Goal: Browse casually: Explore the website without a specific task or goal

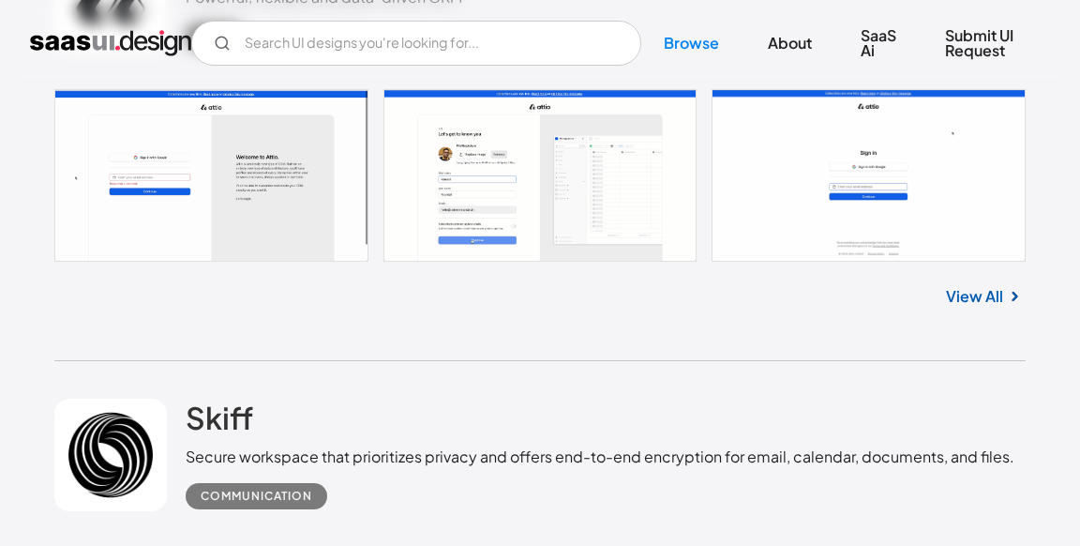
scroll to position [1124, 0]
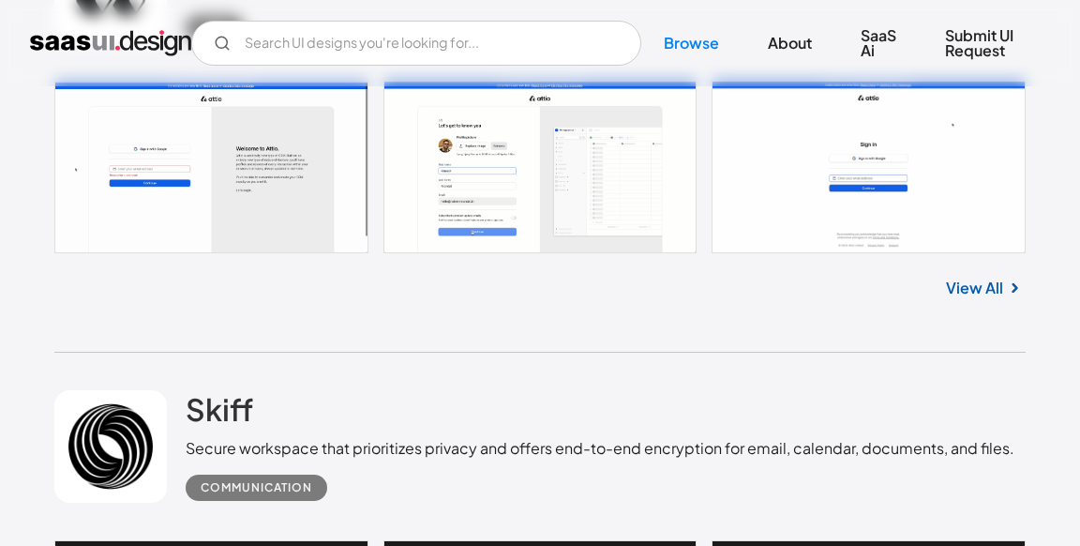
click at [606, 192] on link at bounding box center [540, 167] width 972 height 172
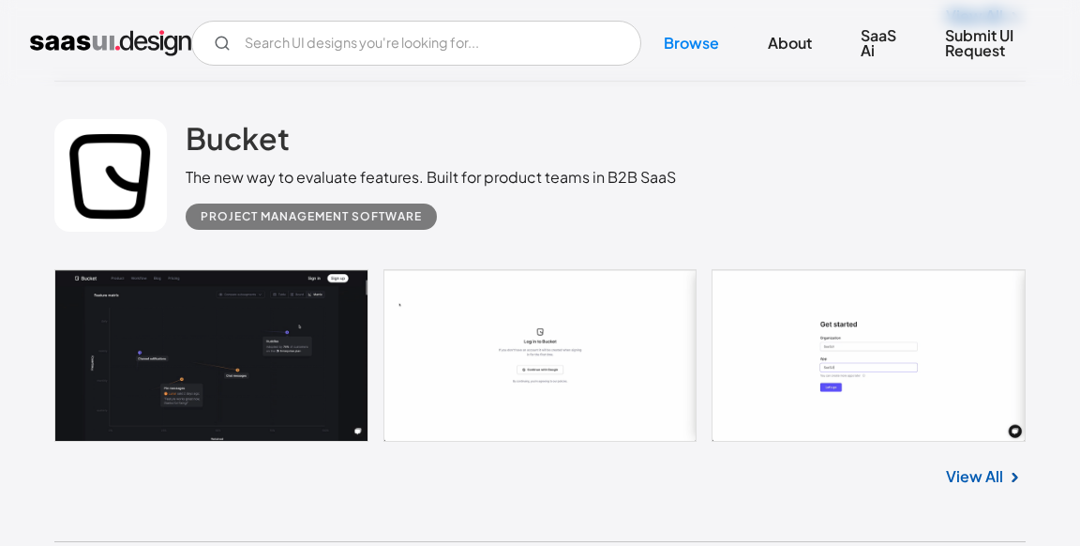
scroll to position [2795, 0]
click at [258, 299] on link at bounding box center [540, 355] width 972 height 172
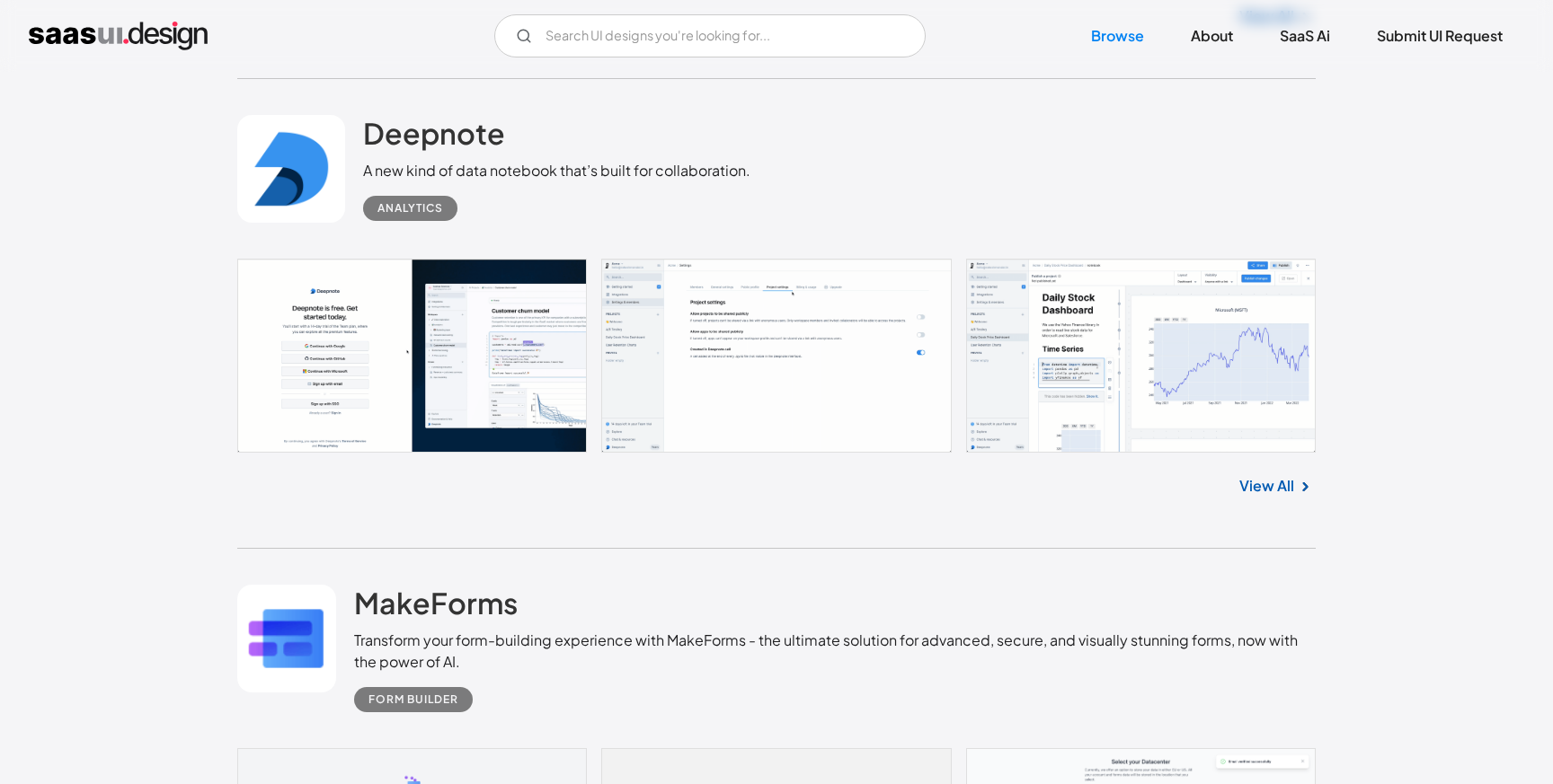
scroll to position [11408, 0]
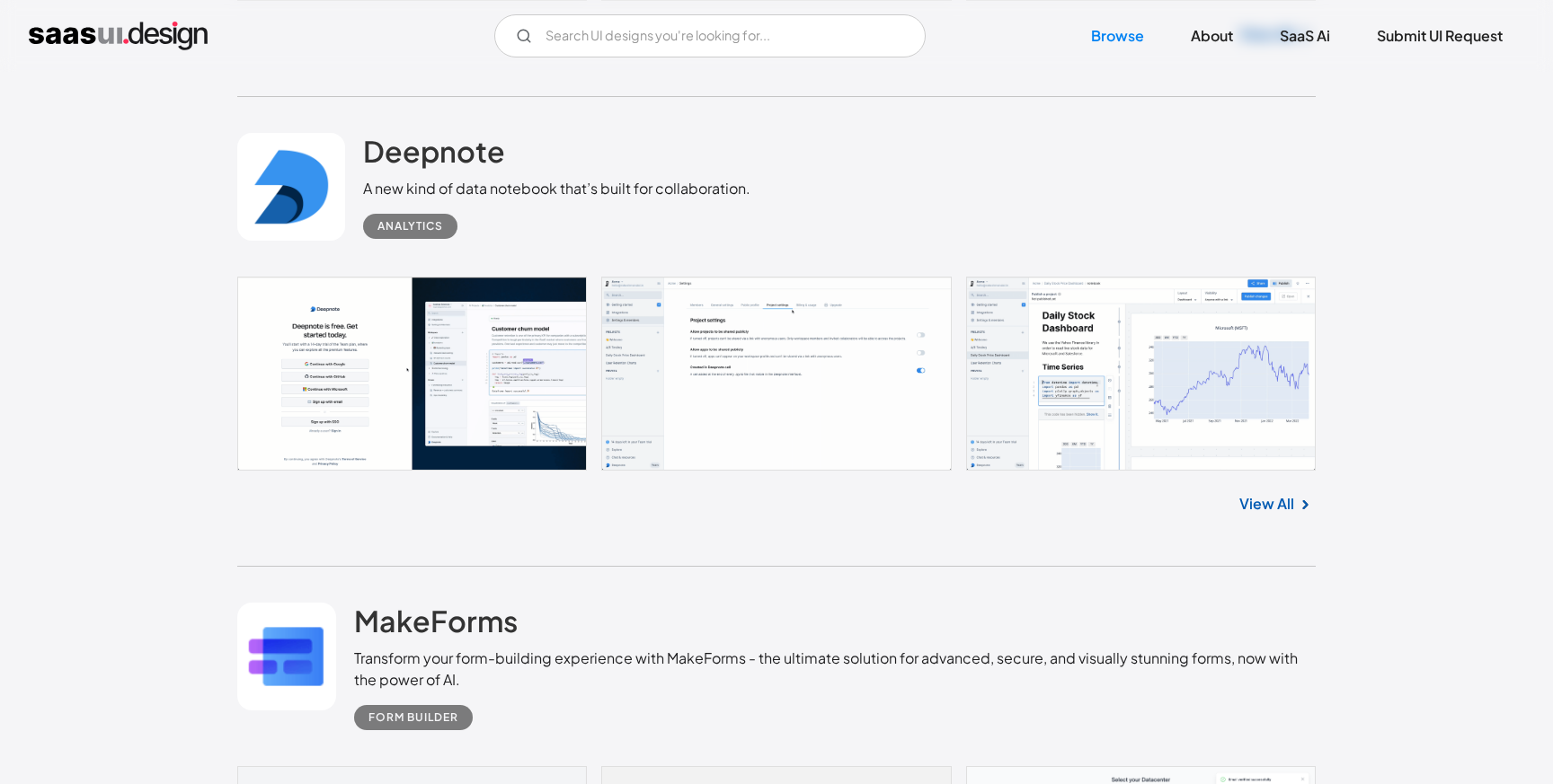
click at [844, 434] on link at bounding box center [776, 374] width 1078 height 194
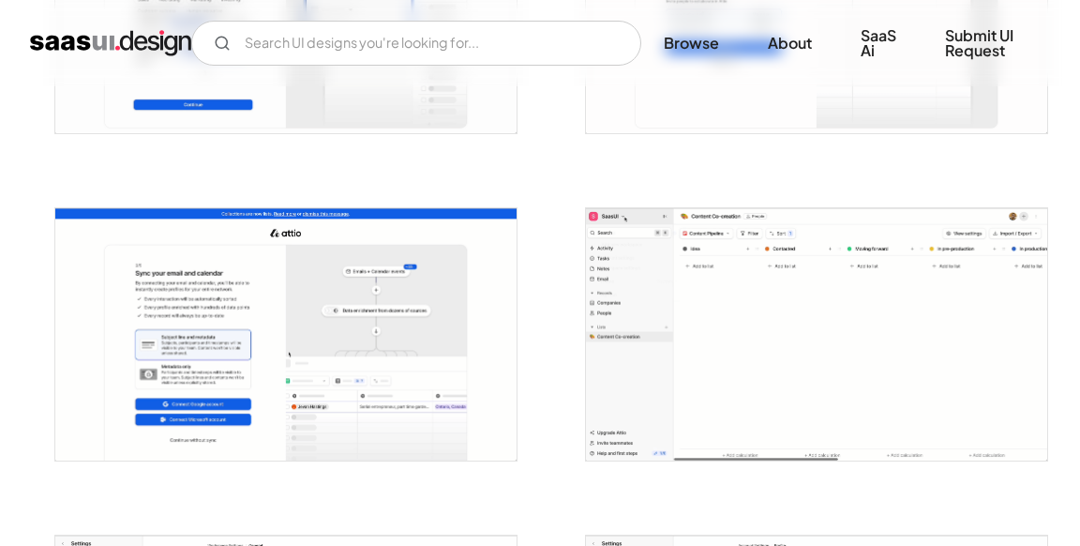
scroll to position [1247, 0]
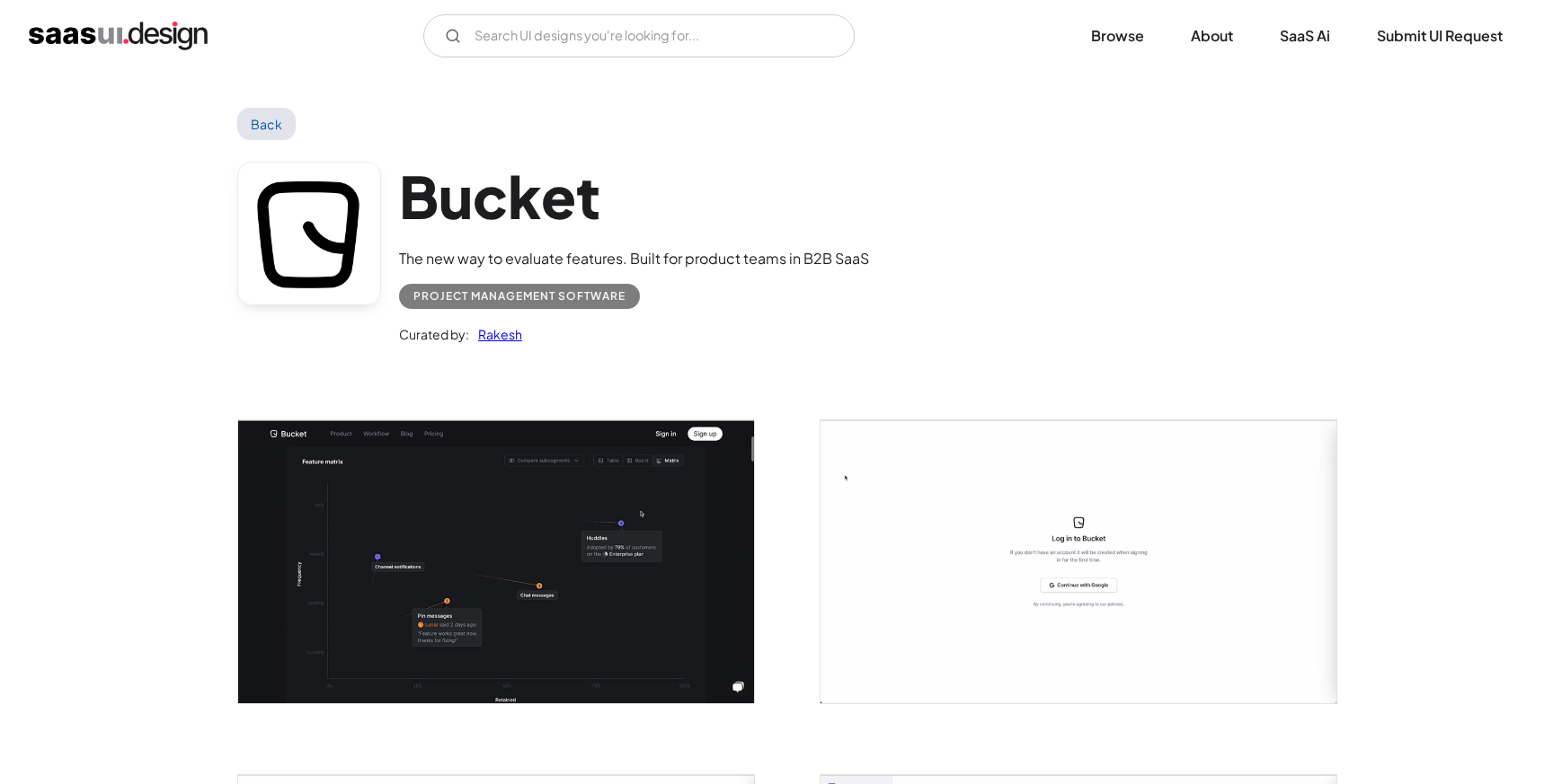
click at [508, 336] on link "Rakesh" at bounding box center [495, 334] width 53 height 21
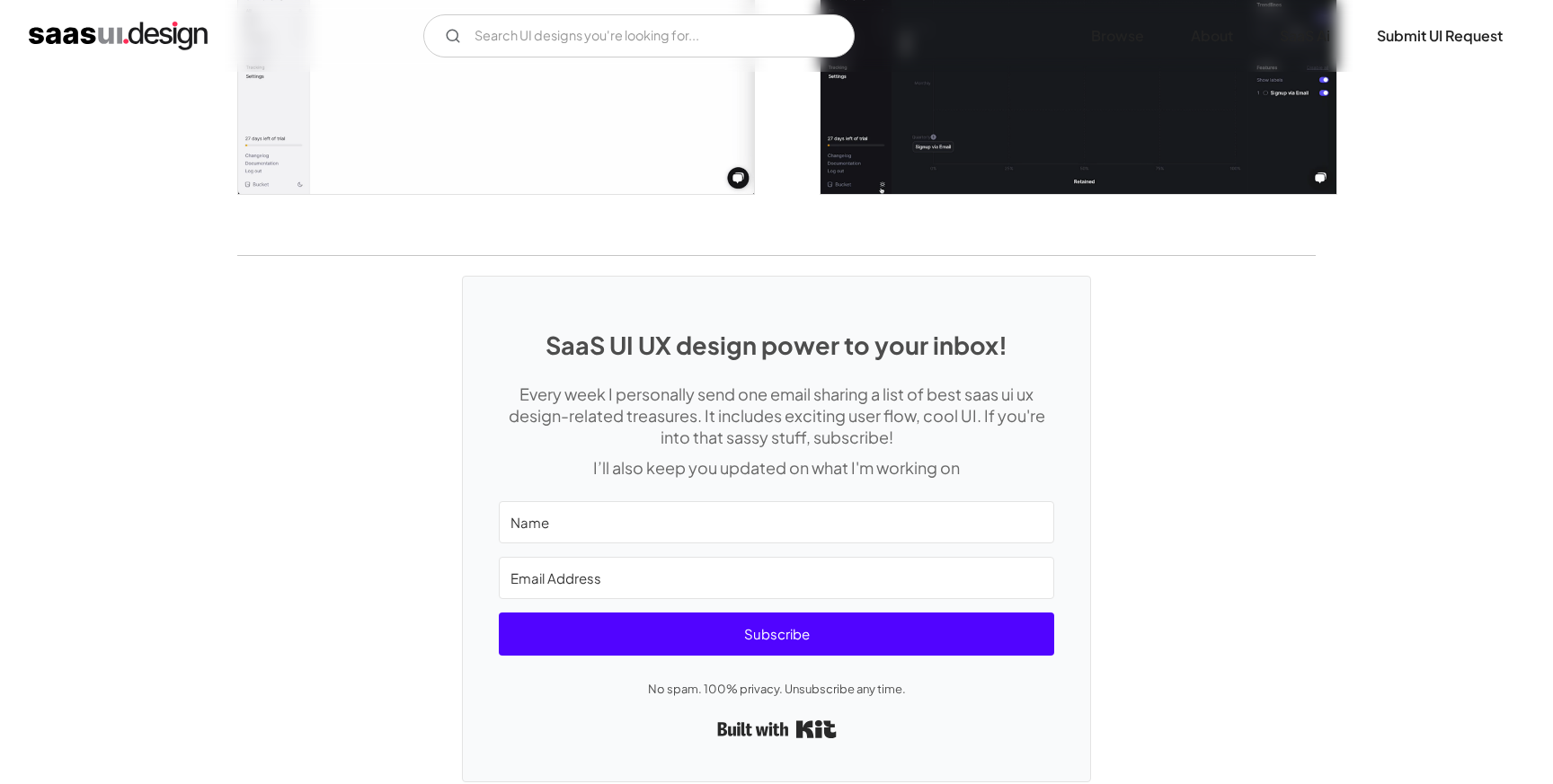
scroll to position [3755, 0]
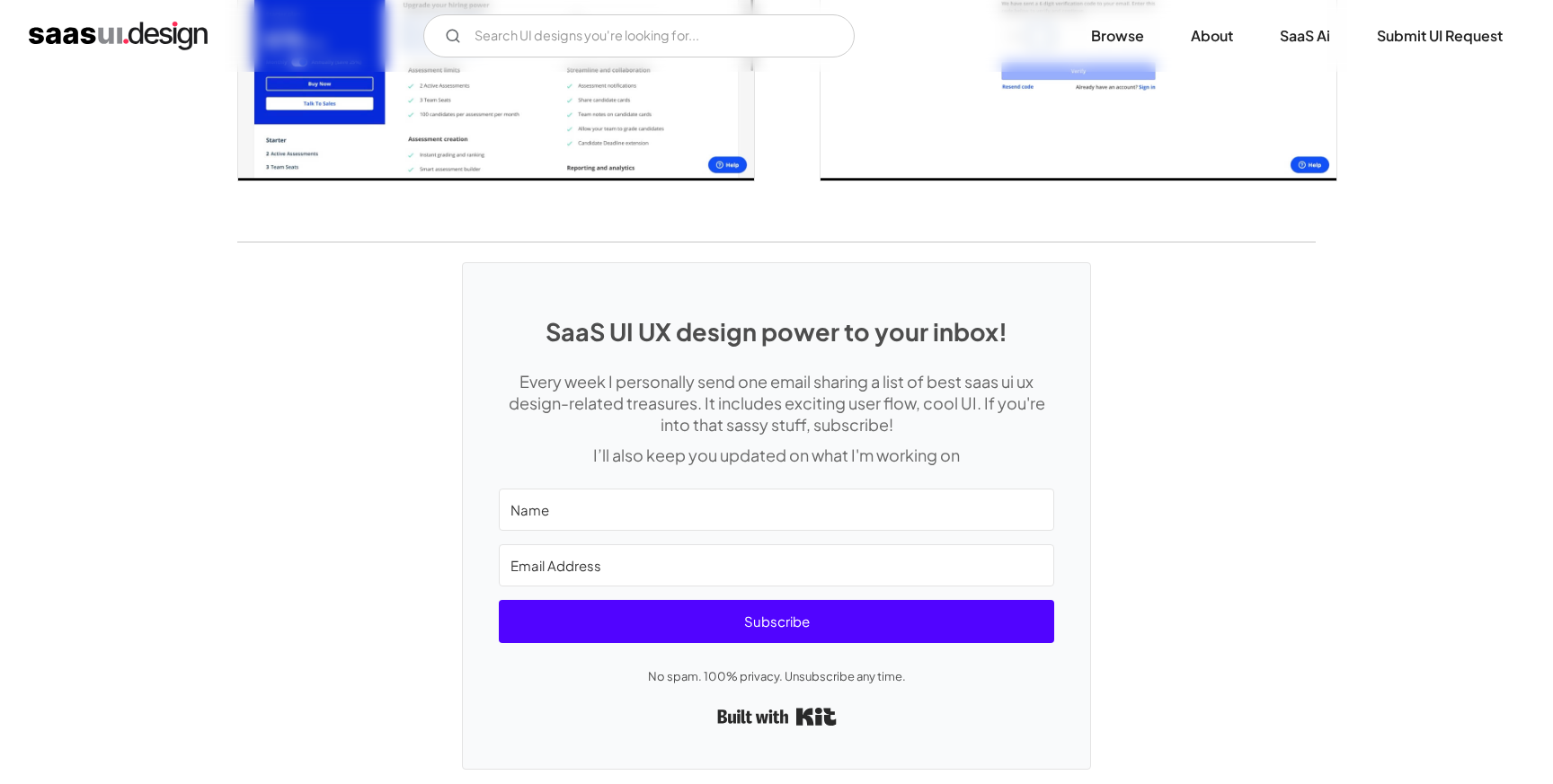
scroll to position [3792, 0]
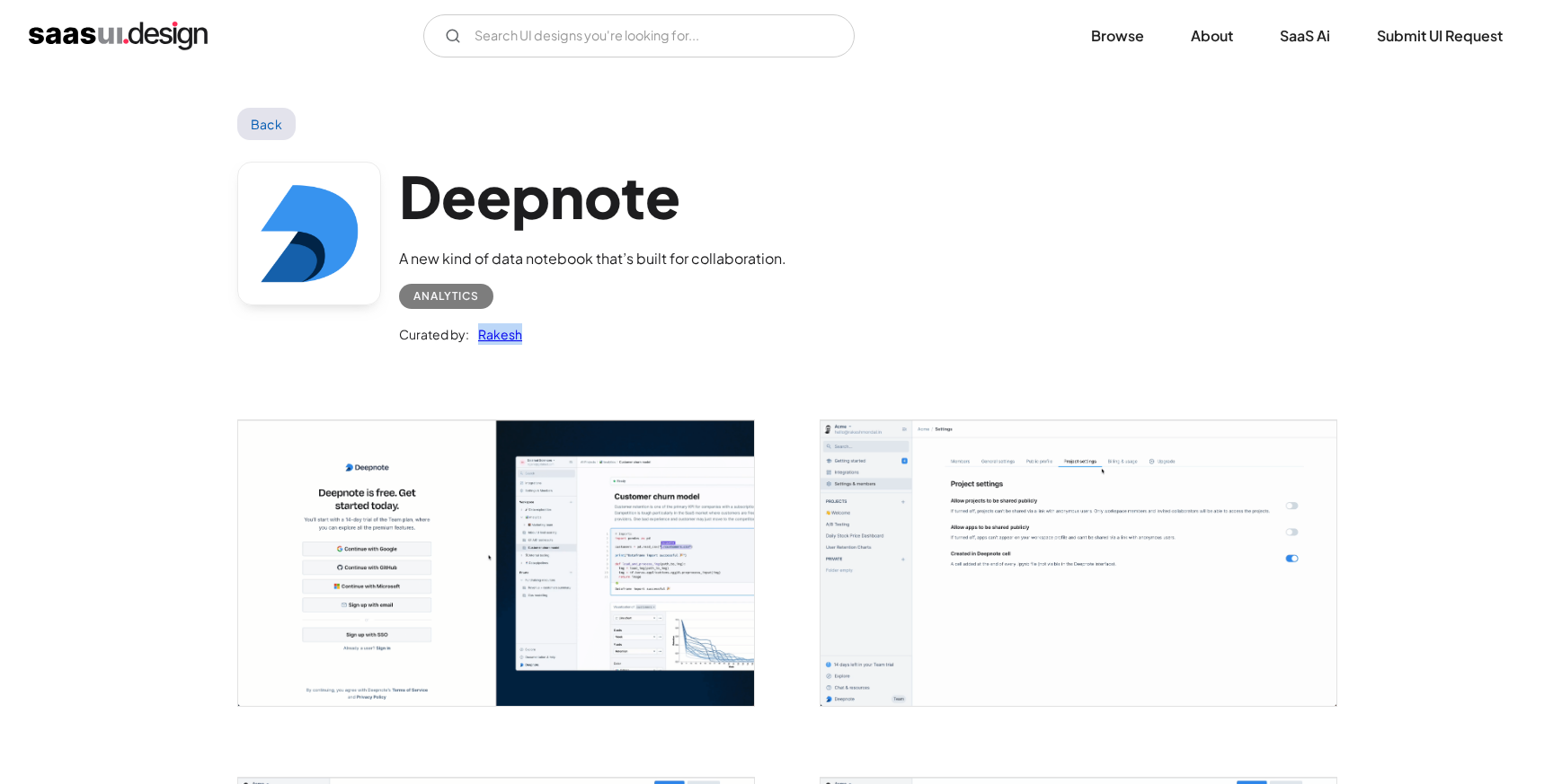
click at [936, 538] on img "open lightbox" at bounding box center [1078, 564] width 516 height 286
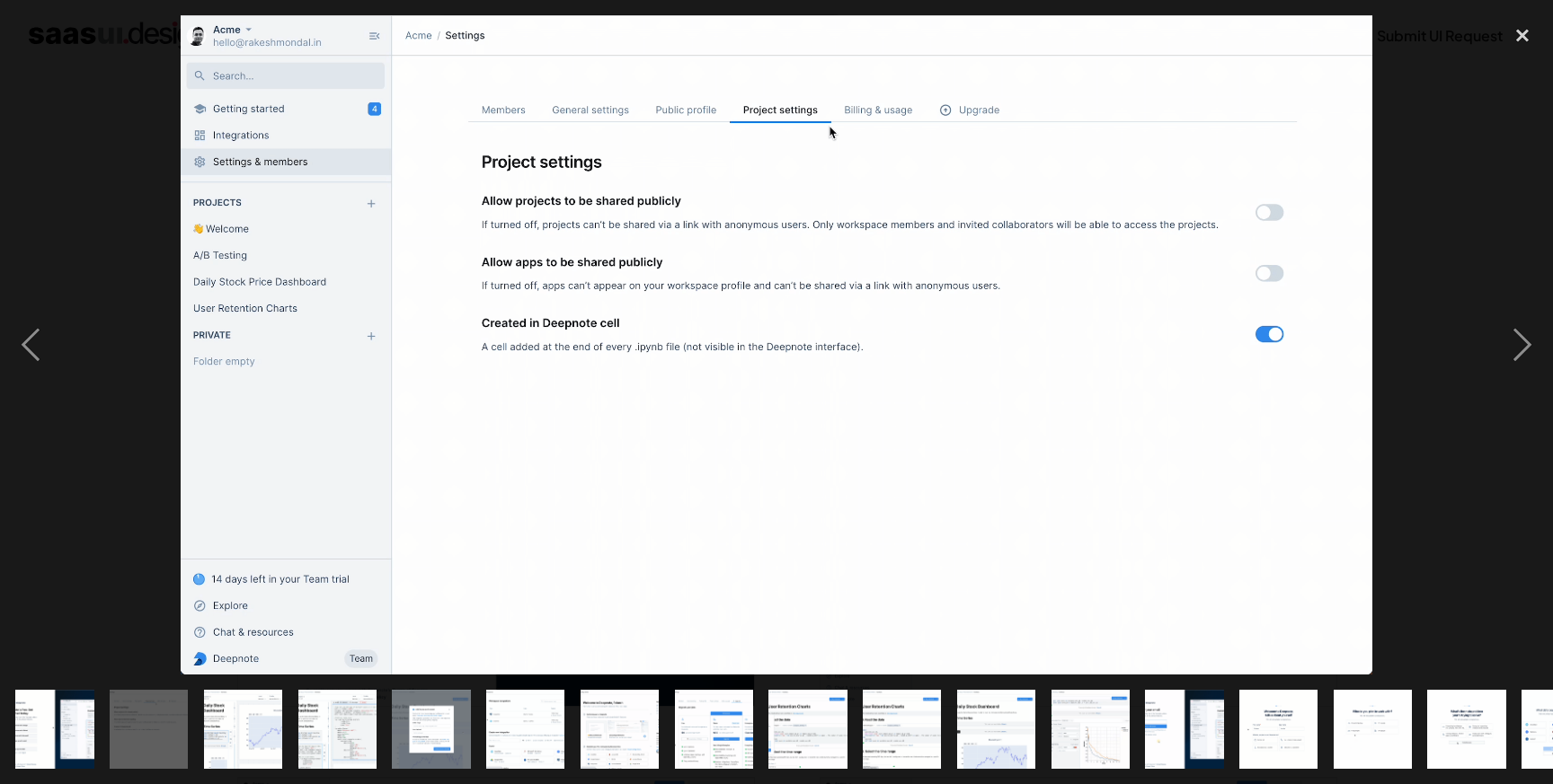
click at [84, 120] on div at bounding box center [776, 344] width 1553 height 658
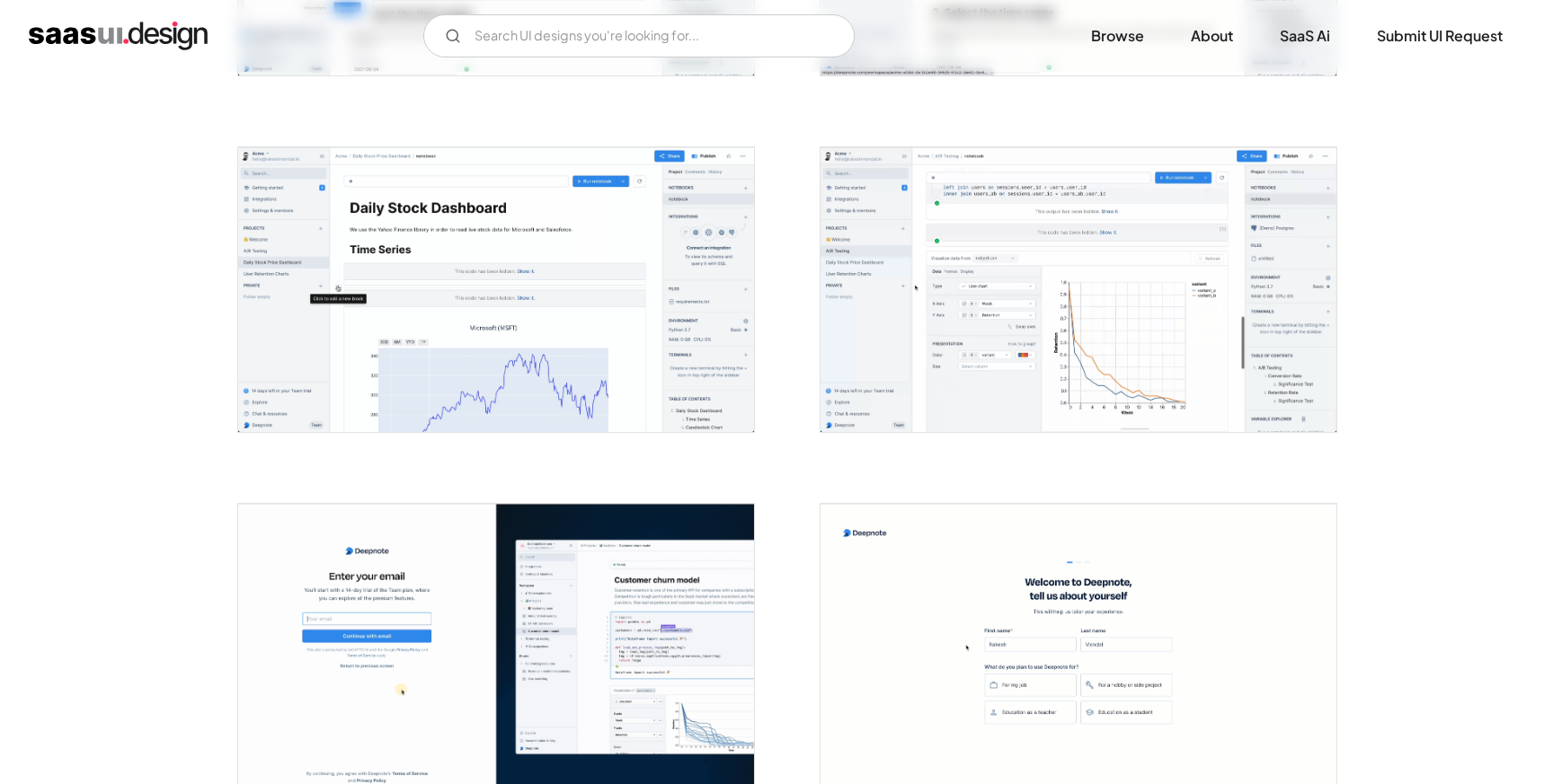
scroll to position [1782, 0]
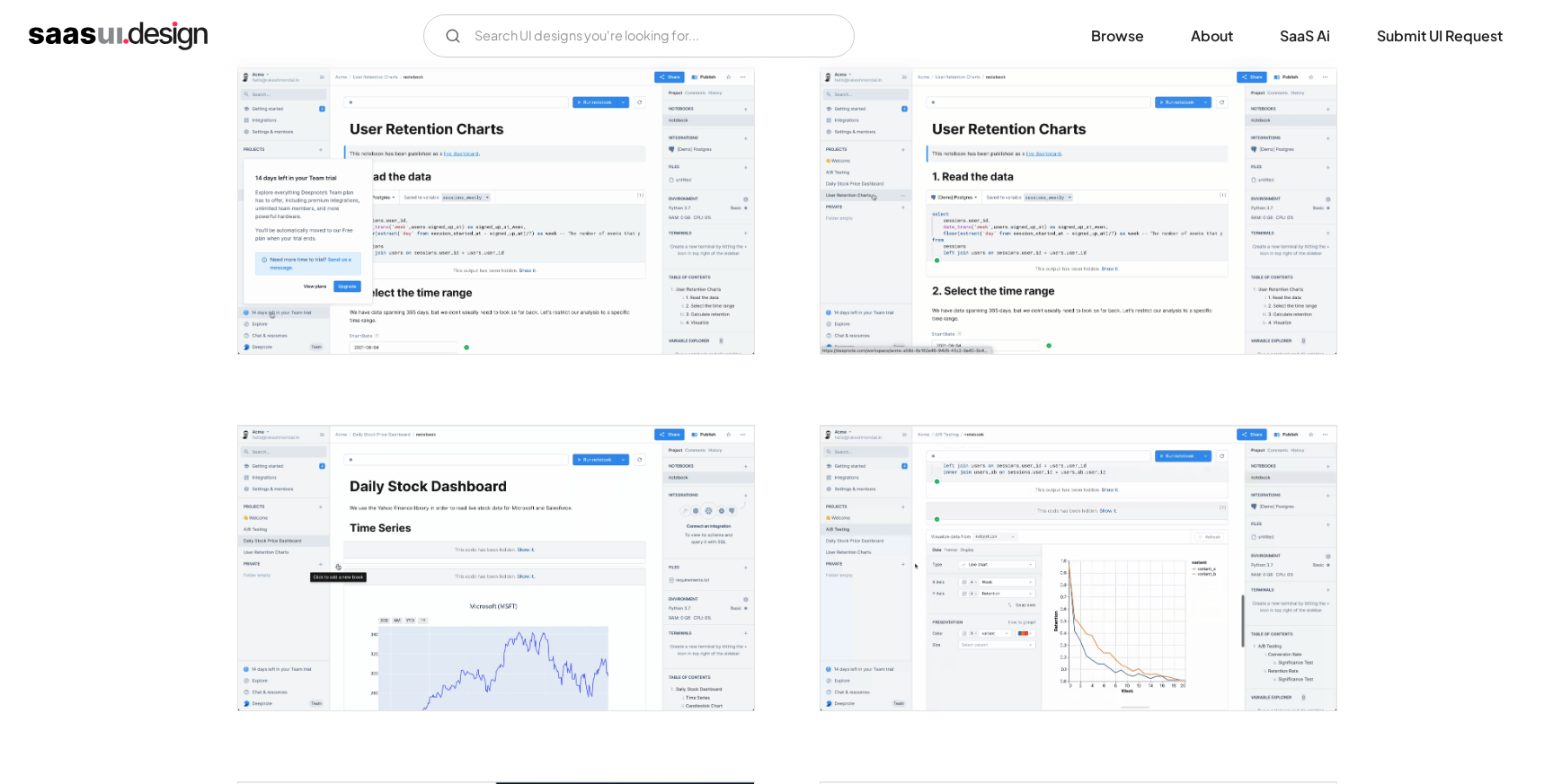
click at [1061, 496] on img "open lightbox" at bounding box center [1078, 568] width 516 height 286
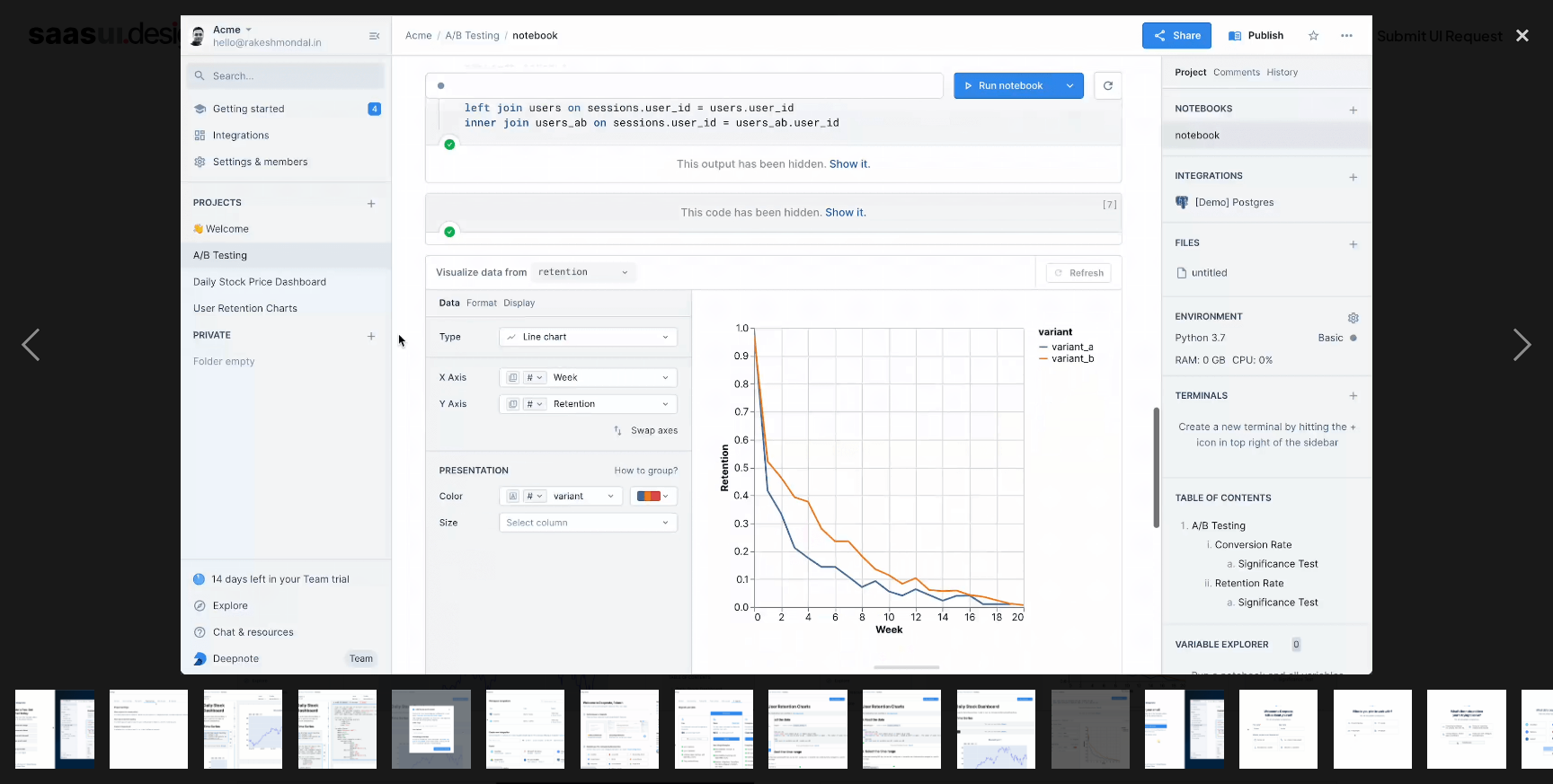
click at [149, 495] on div at bounding box center [776, 344] width 1553 height 658
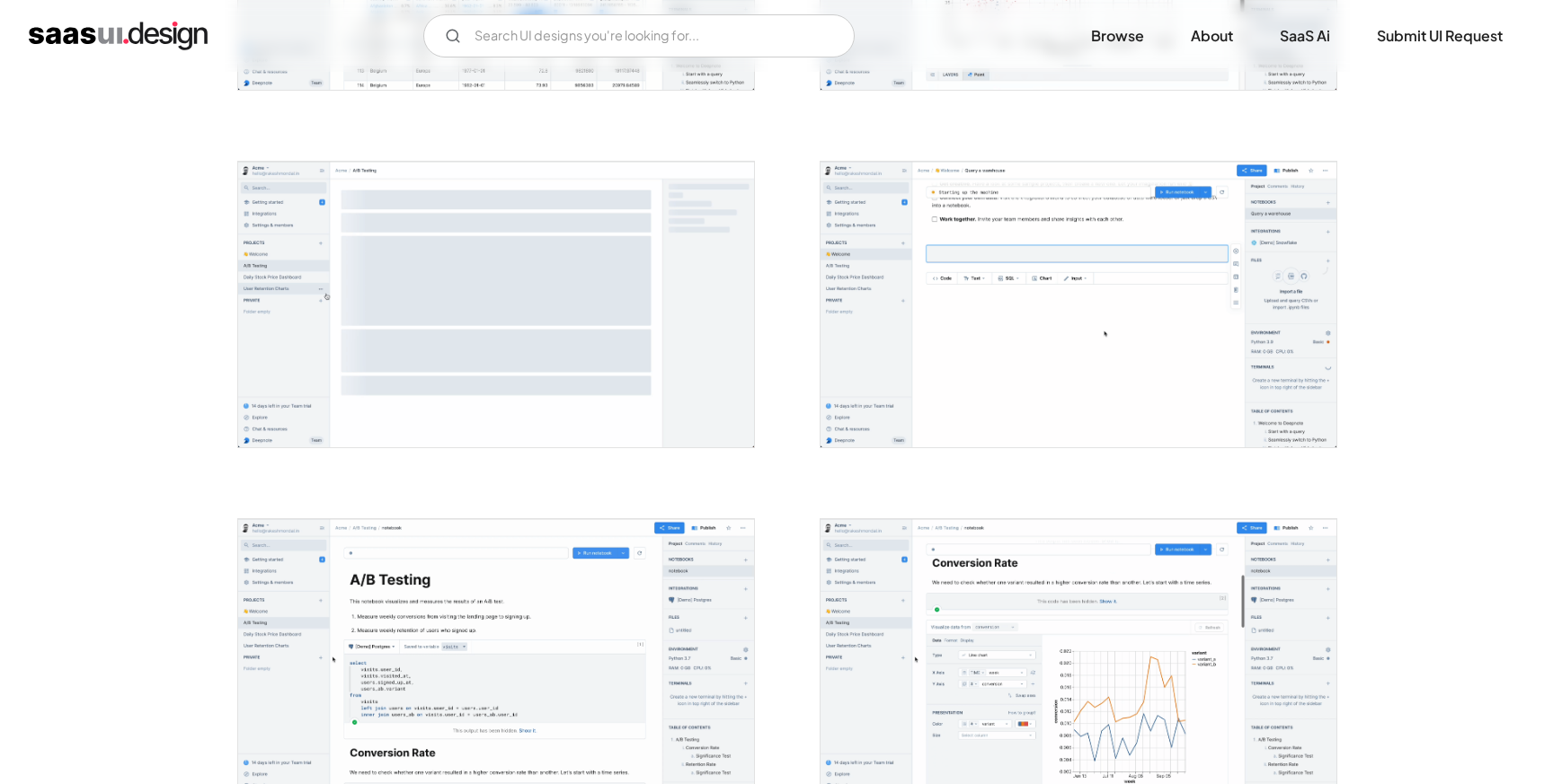
scroll to position [3608, 0]
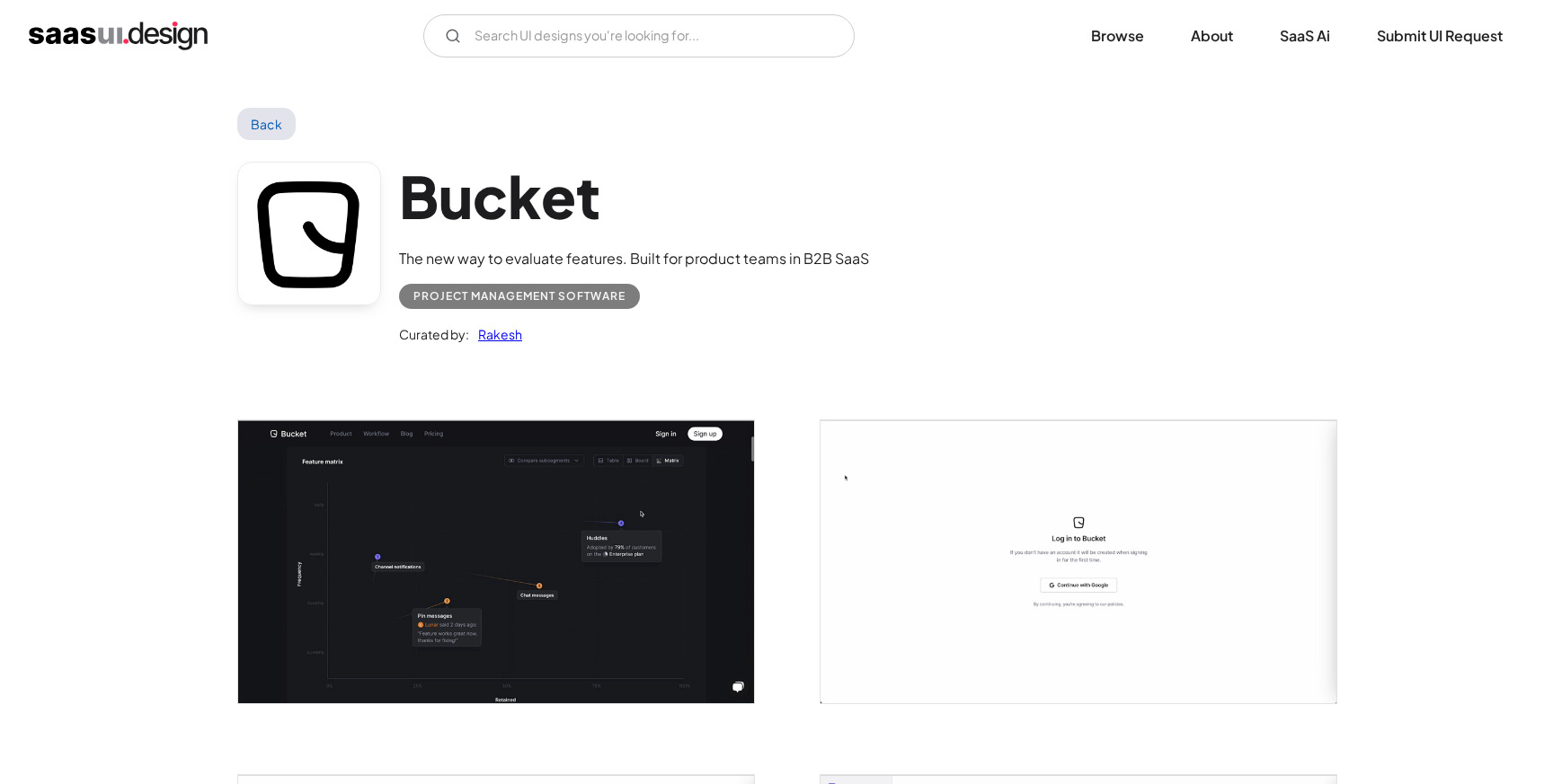
click at [100, 35] on img "home" at bounding box center [118, 35] width 179 height 29
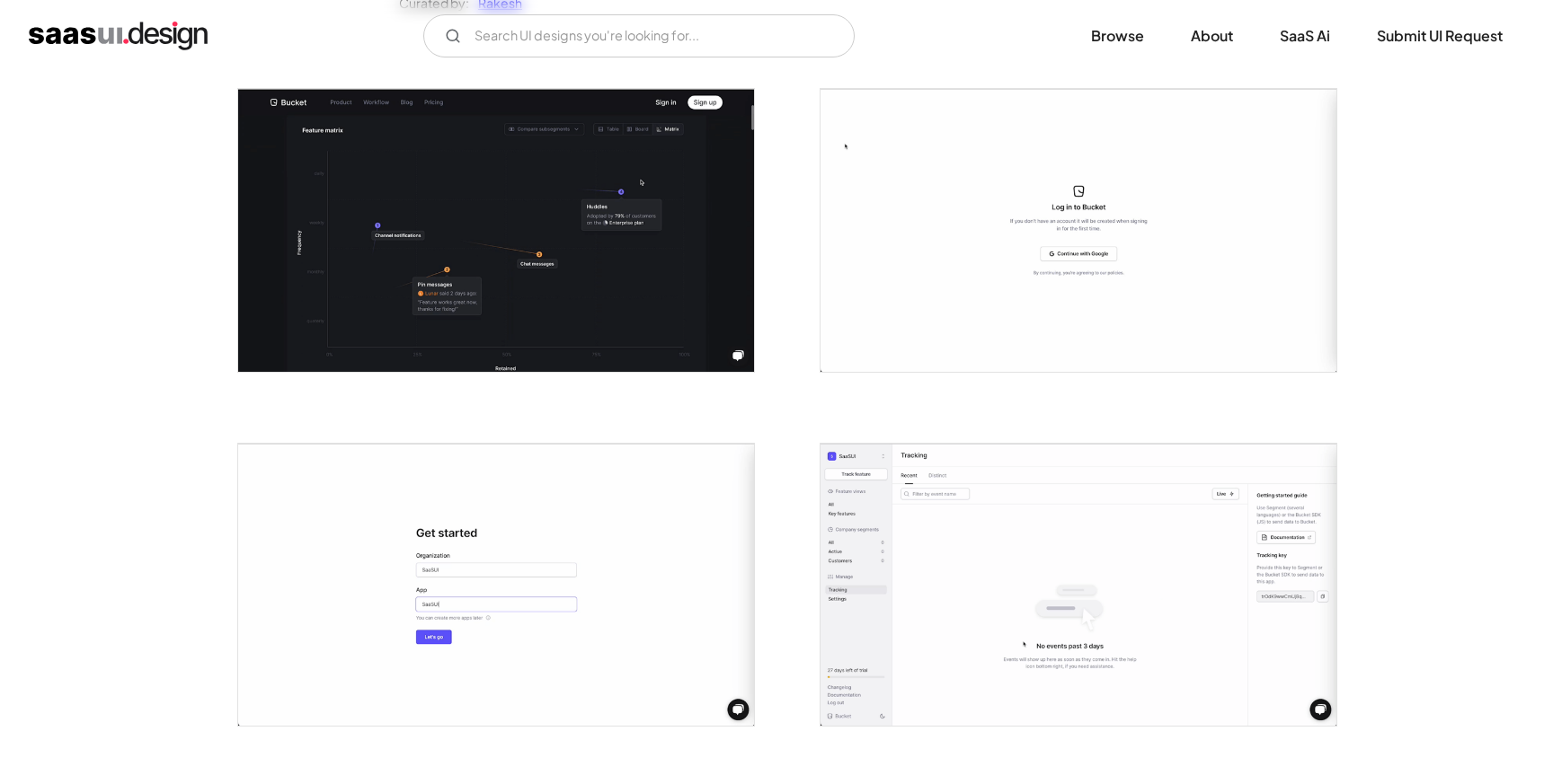
scroll to position [361, 0]
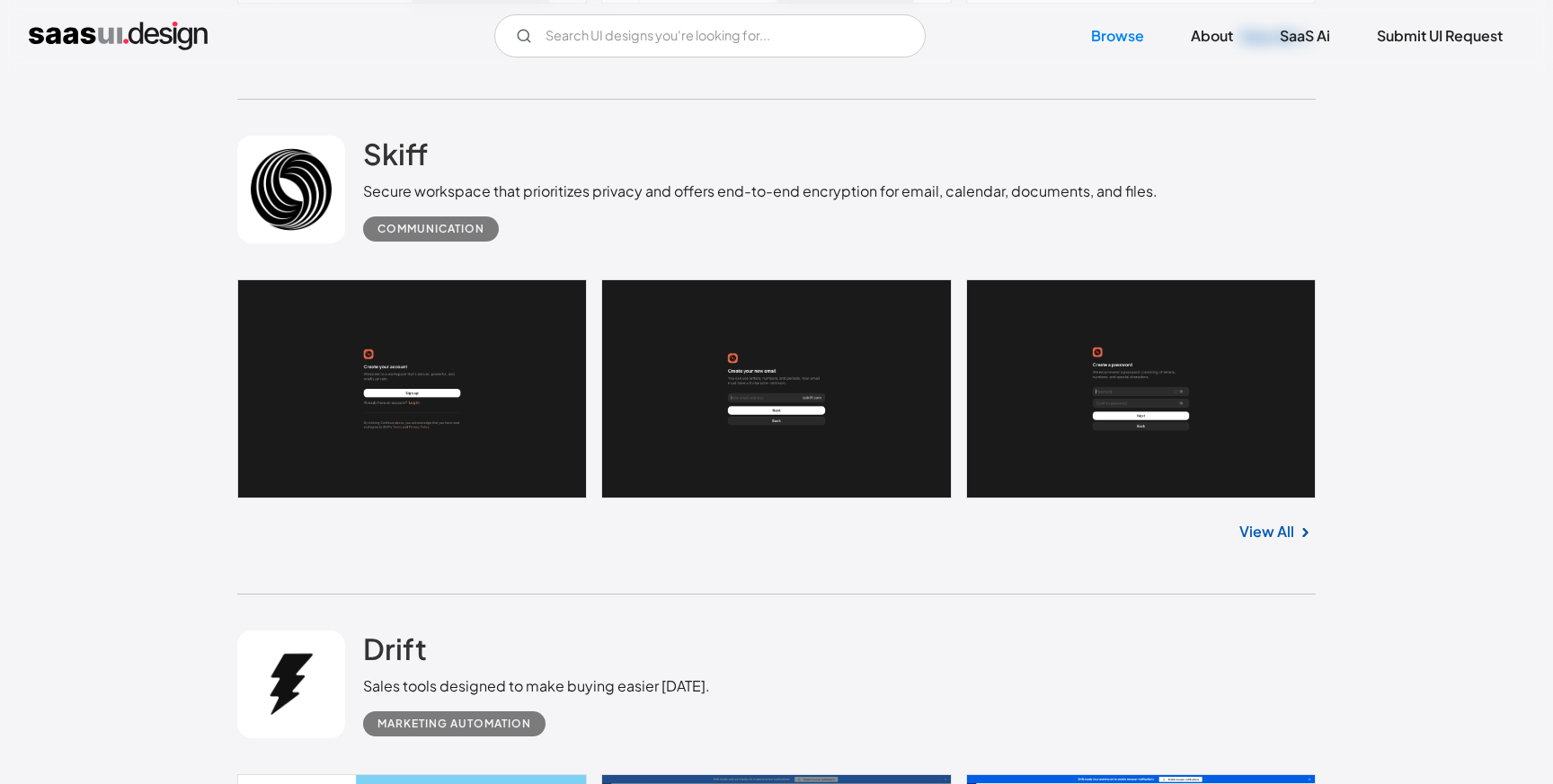
scroll to position [1411, 0]
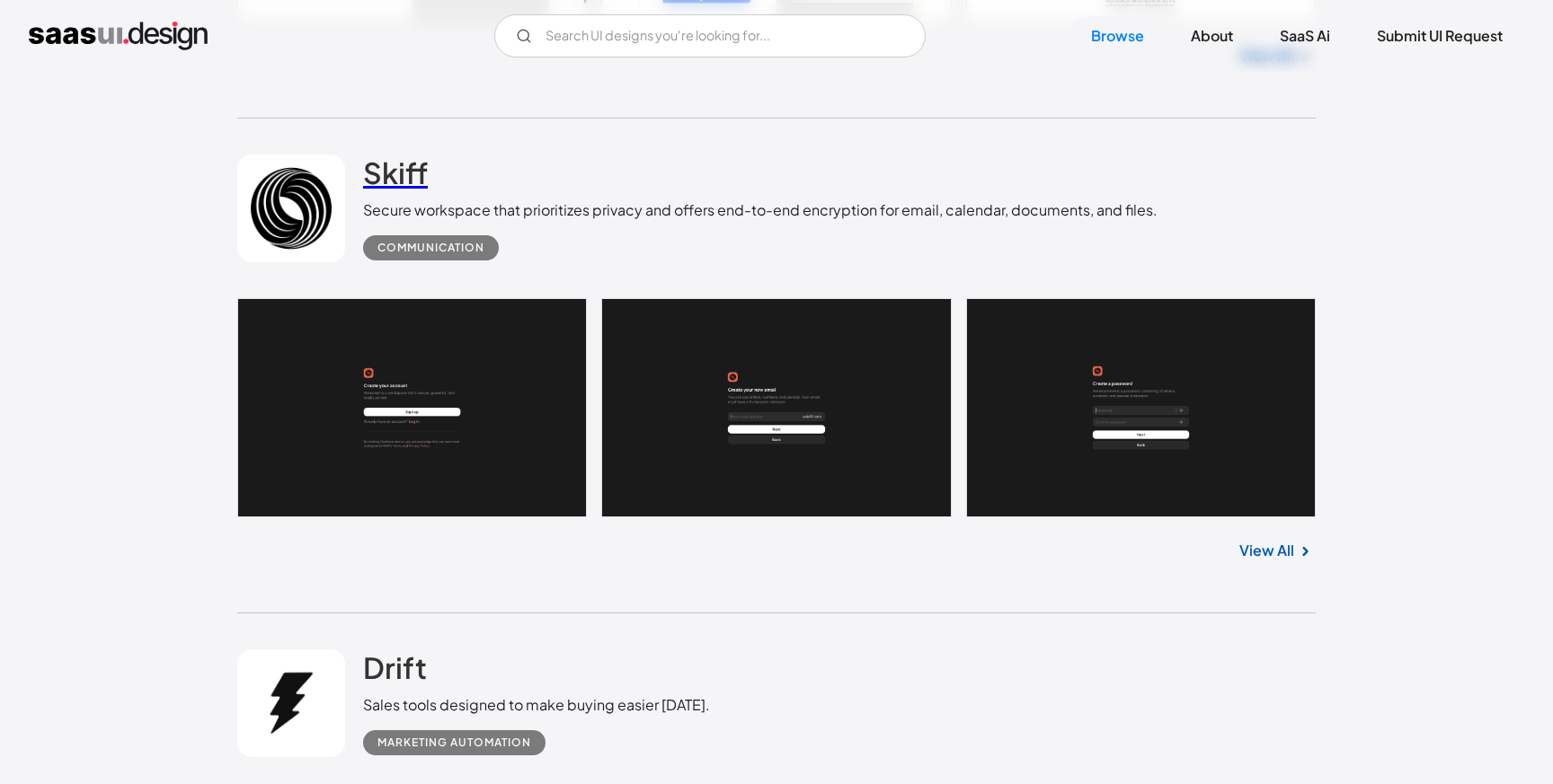
click at [382, 174] on h2 "Skiff" at bounding box center [395, 172] width 64 height 35
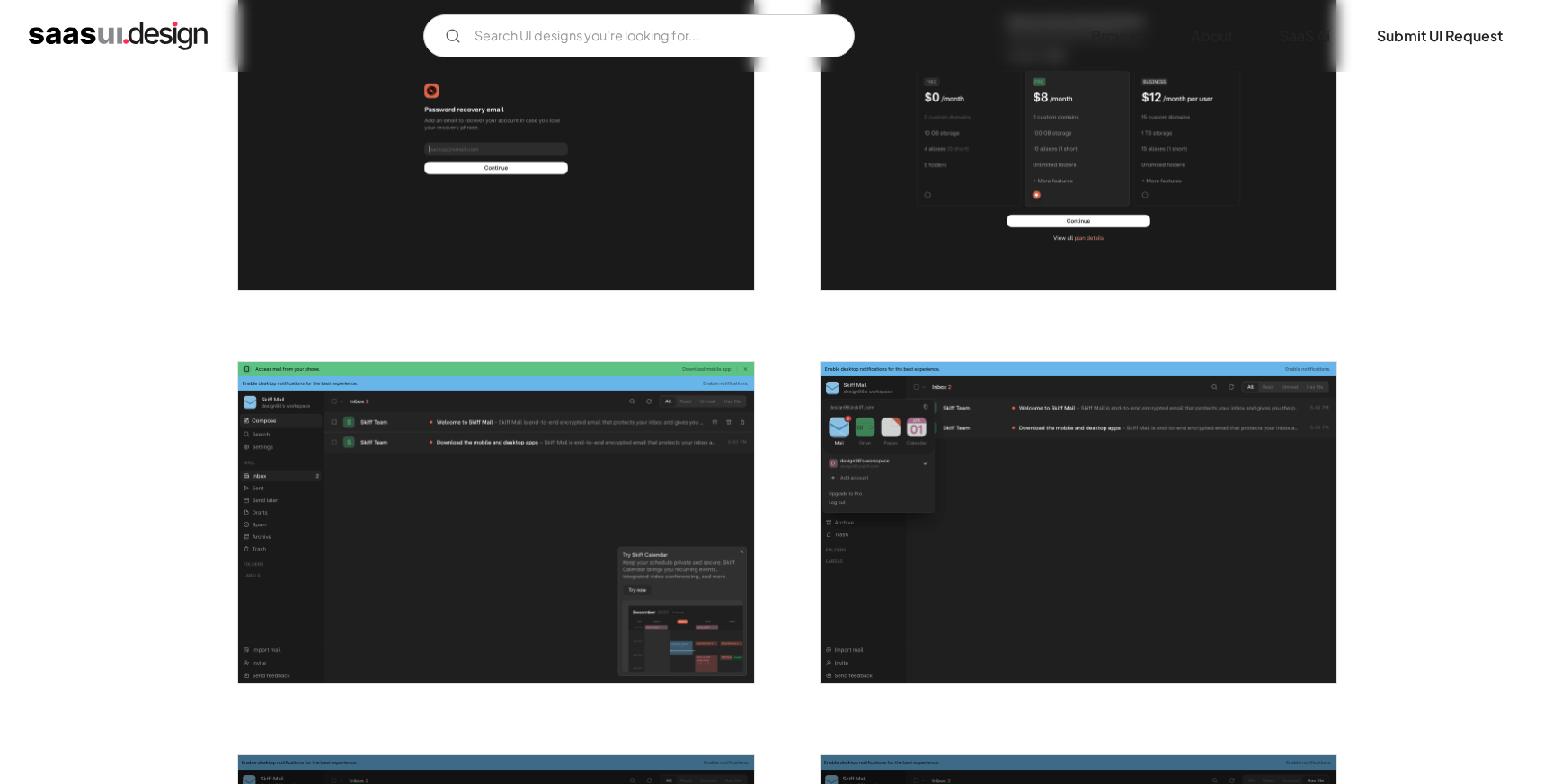
scroll to position [1205, 0]
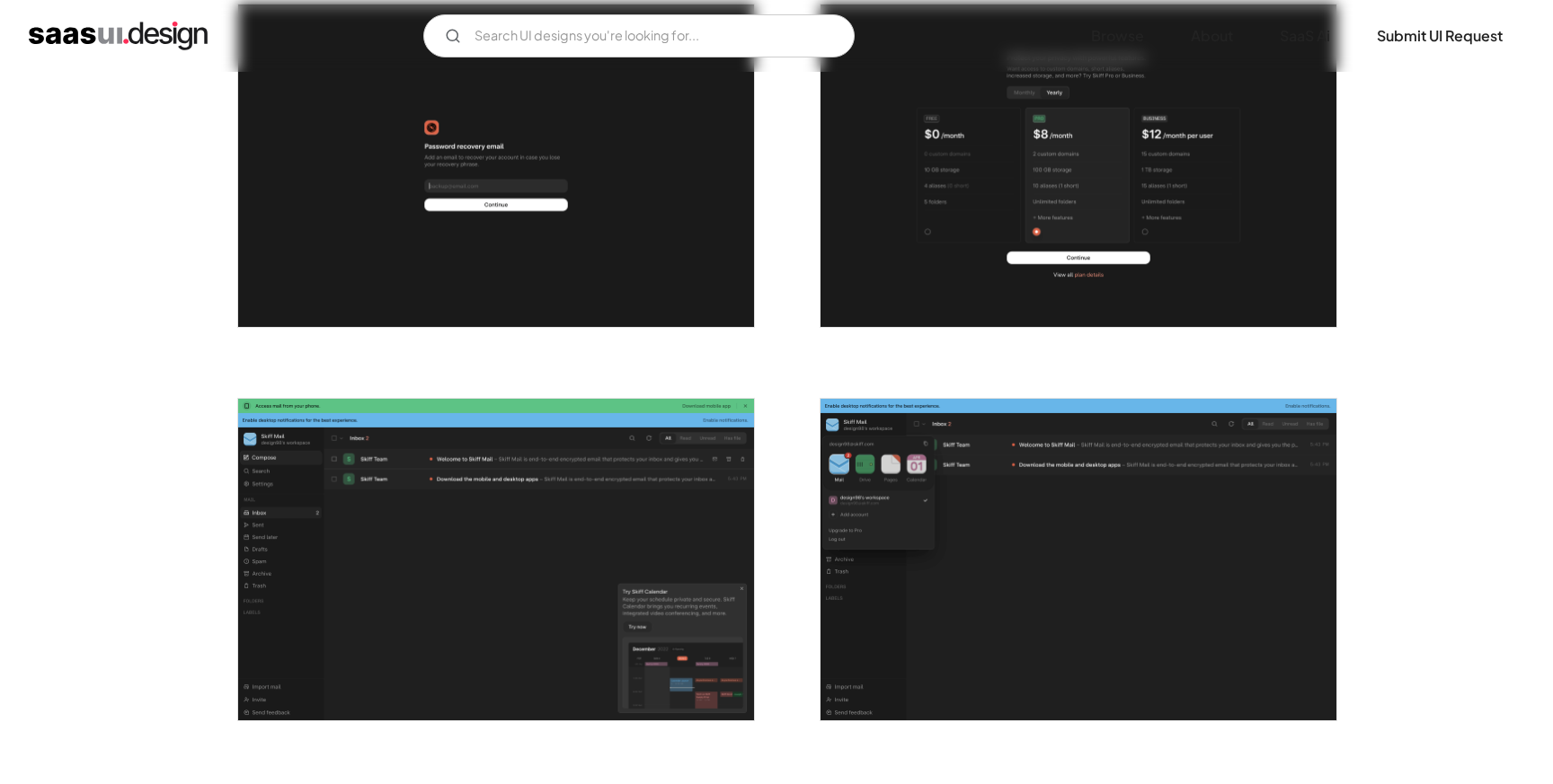
click at [359, 478] on img "open lightbox" at bounding box center [496, 560] width 516 height 323
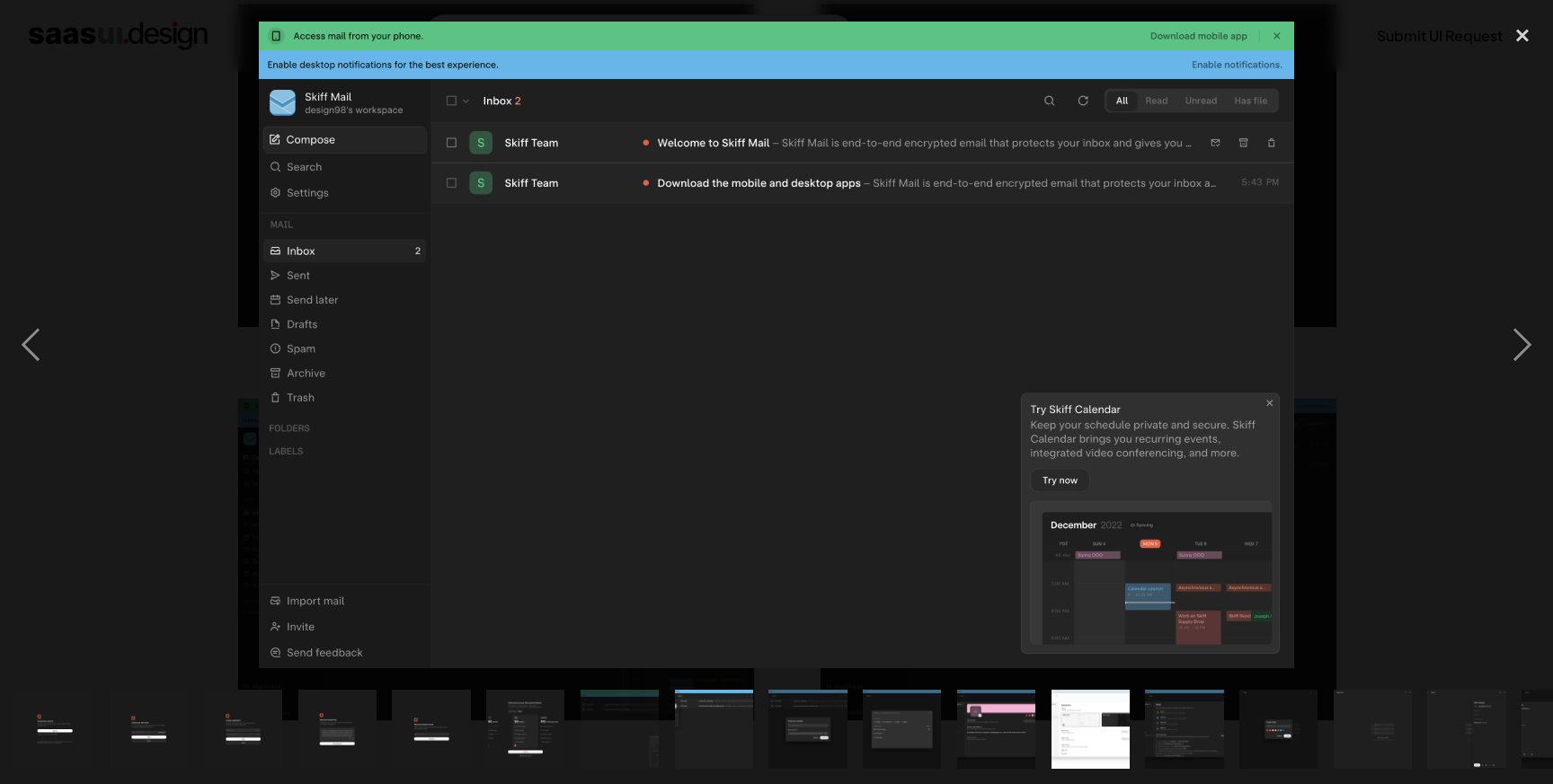
click at [130, 470] on div at bounding box center [776, 344] width 1553 height 658
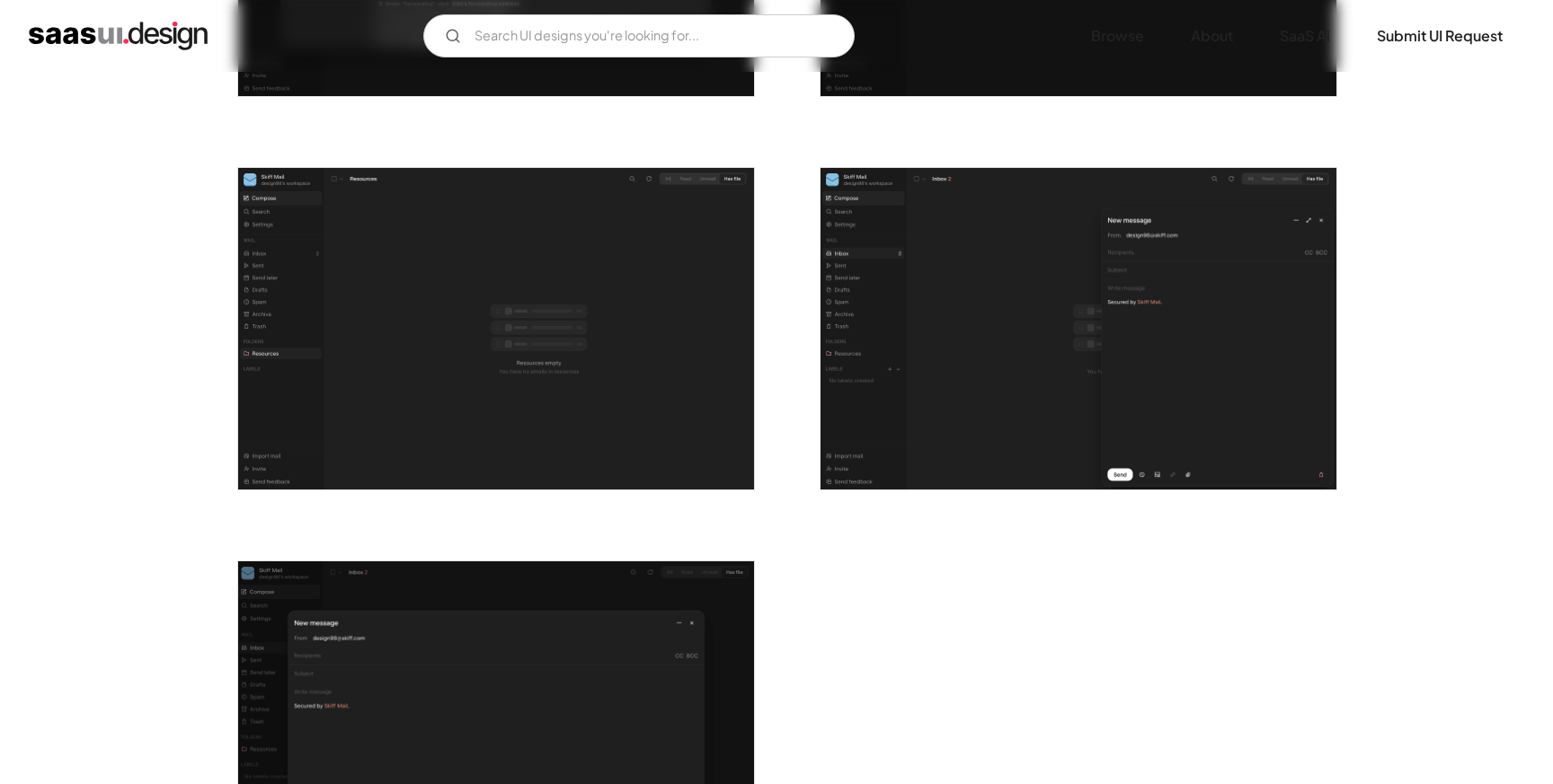
scroll to position [2969, 0]
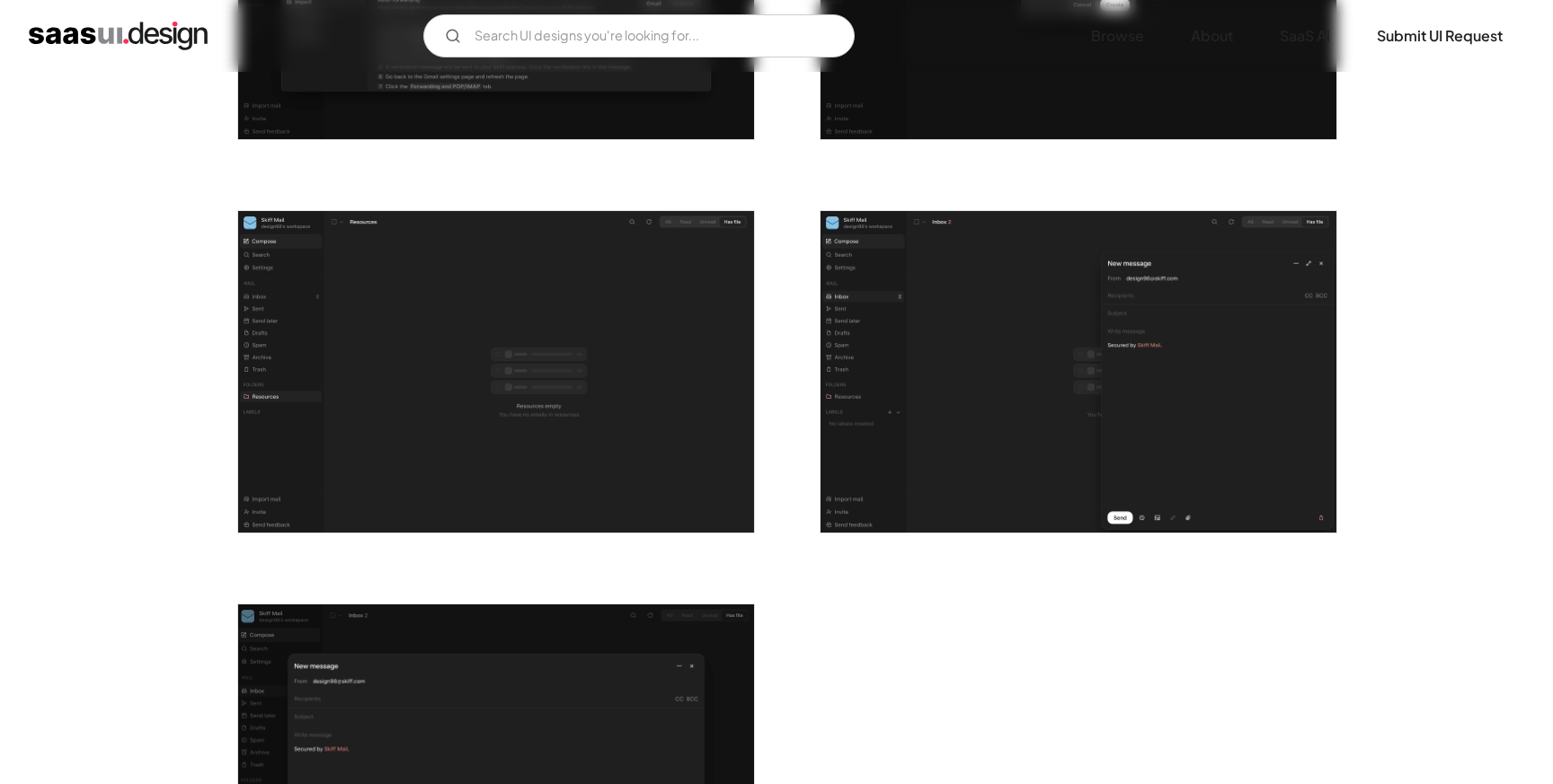
click at [1151, 442] on img "open lightbox" at bounding box center [1078, 372] width 516 height 323
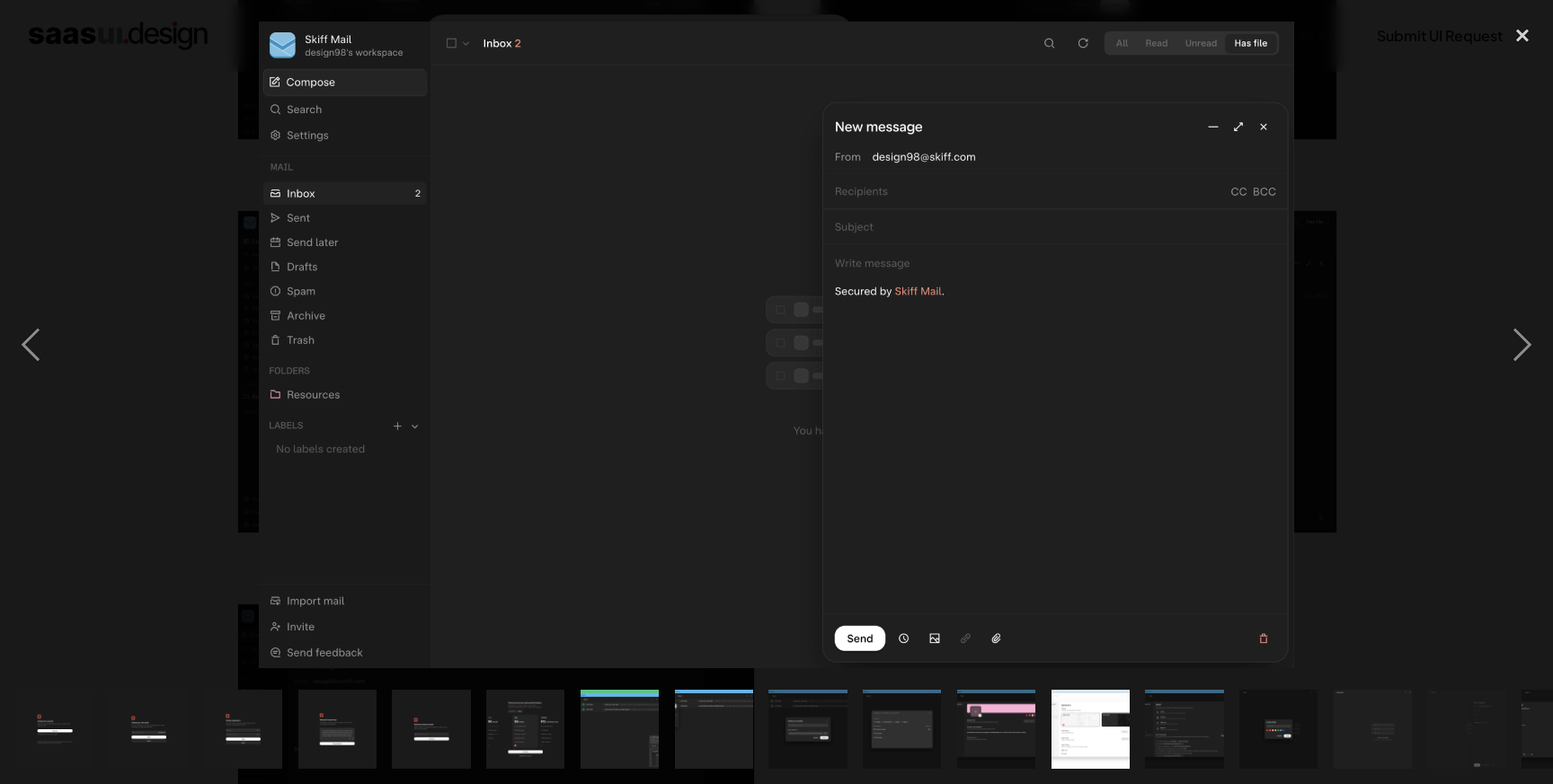
click at [1482, 611] on div at bounding box center [776, 344] width 1553 height 658
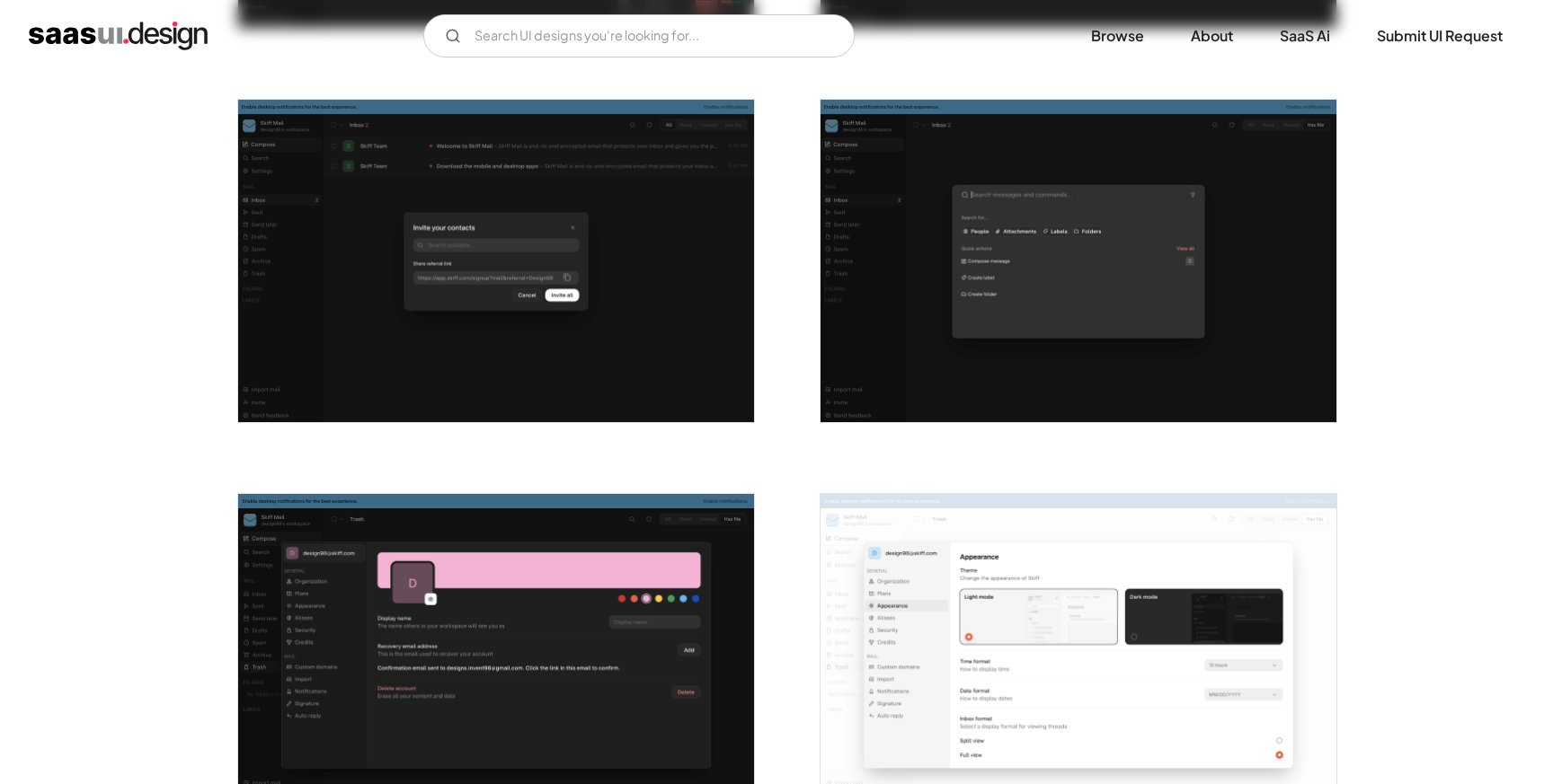
scroll to position [2069, 0]
